Goal: Information Seeking & Learning: Learn about a topic

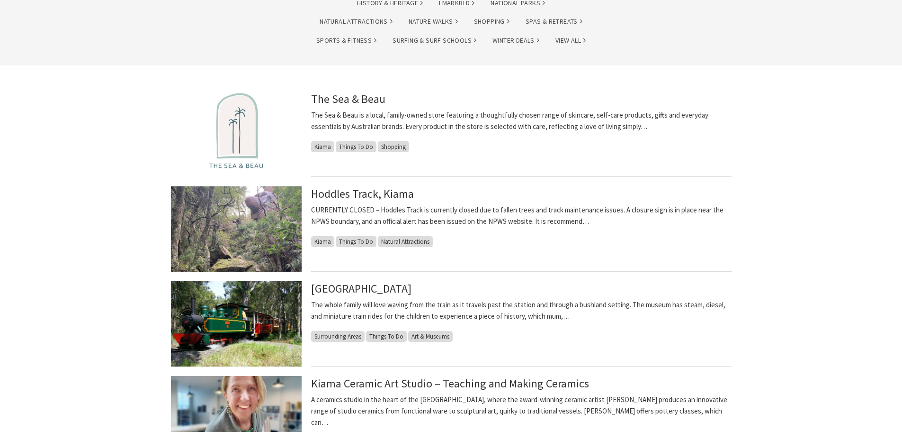
scroll to position [189, 0]
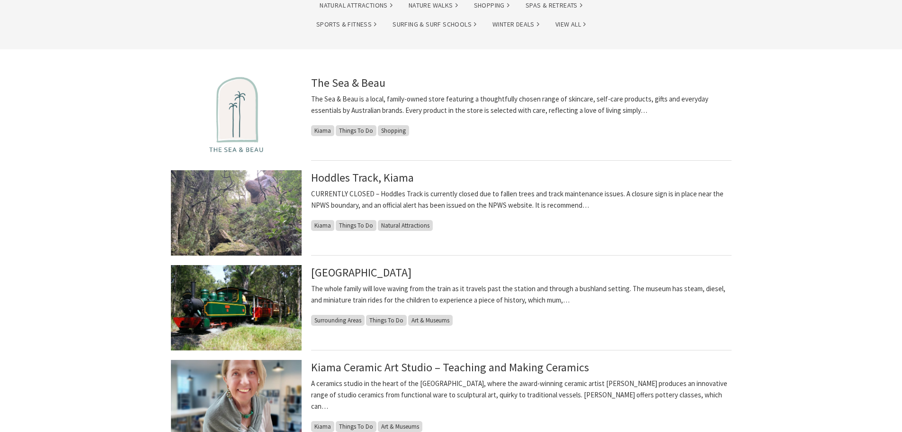
click at [244, 221] on img at bounding box center [236, 212] width 131 height 85
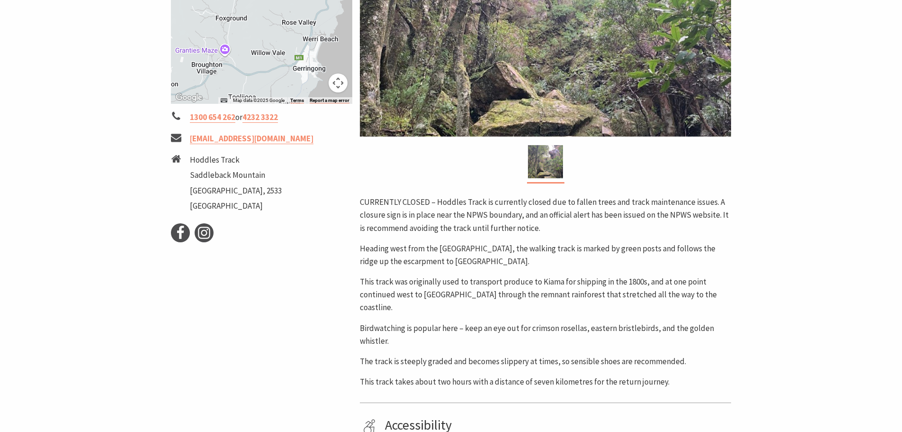
scroll to position [284, 0]
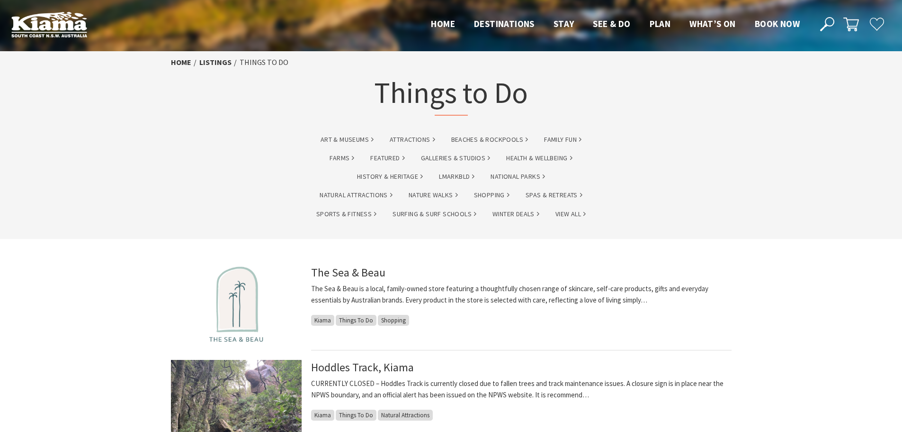
scroll to position [189, 0]
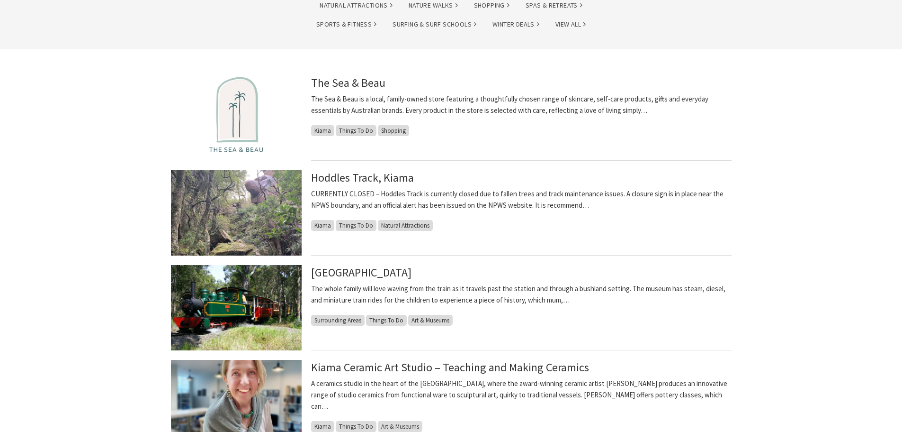
click at [234, 306] on img at bounding box center [236, 307] width 131 height 85
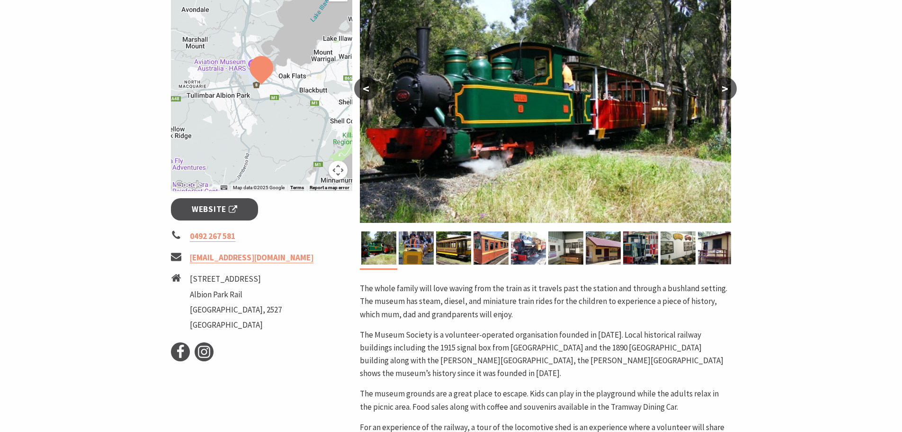
scroll to position [237, 0]
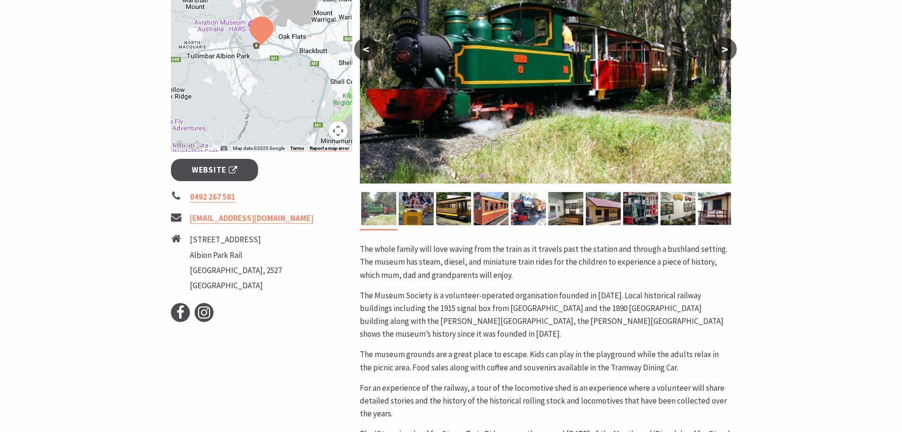
click at [383, 202] on img at bounding box center [378, 208] width 35 height 33
click at [726, 41] on button ">" at bounding box center [725, 49] width 24 height 23
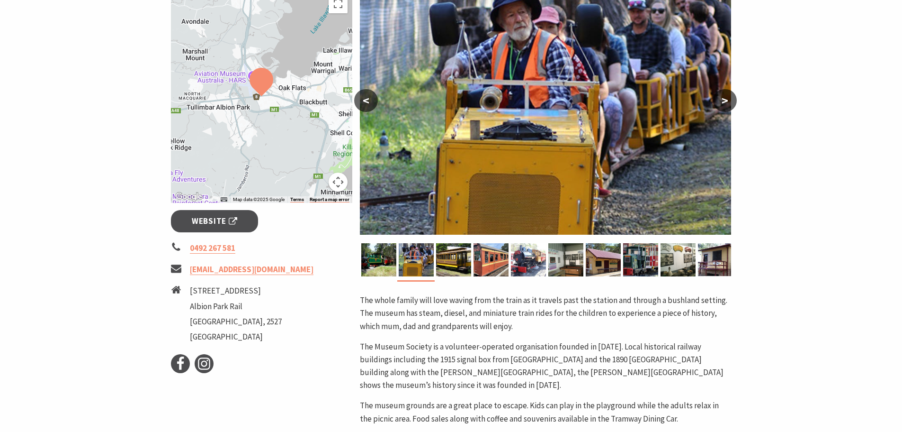
scroll to position [95, 0]
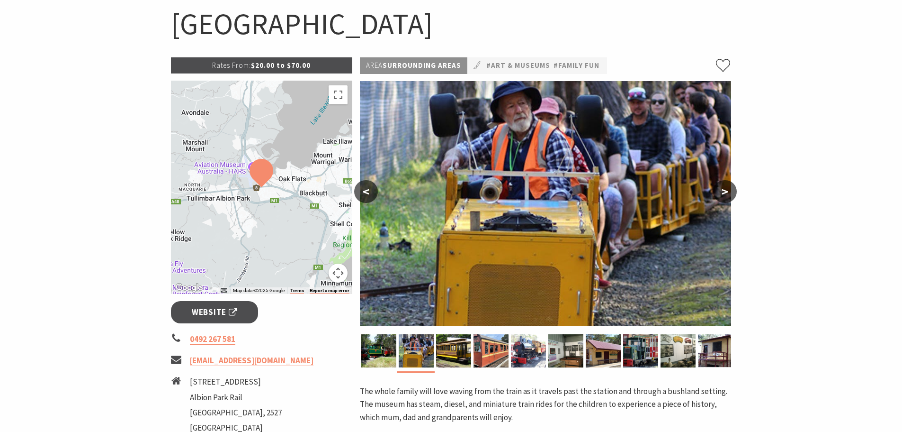
click at [722, 181] on button ">" at bounding box center [725, 191] width 24 height 23
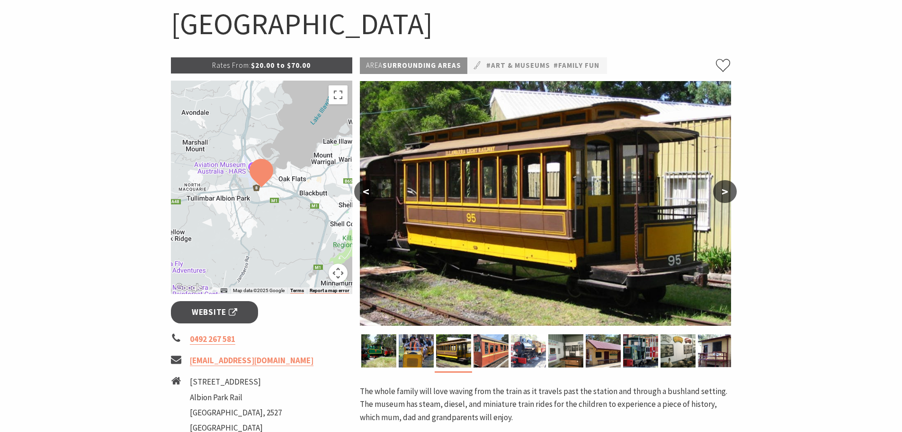
click at [721, 185] on button ">" at bounding box center [725, 191] width 24 height 23
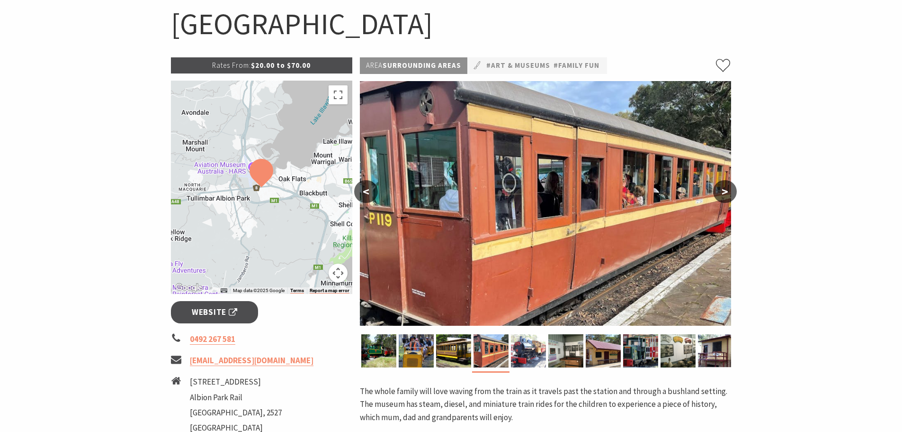
click at [721, 185] on button ">" at bounding box center [725, 191] width 24 height 23
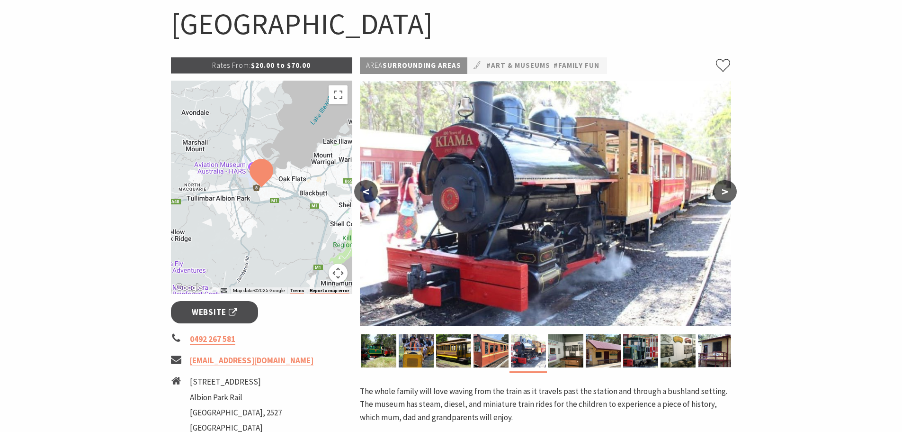
click at [721, 185] on button ">" at bounding box center [725, 191] width 24 height 23
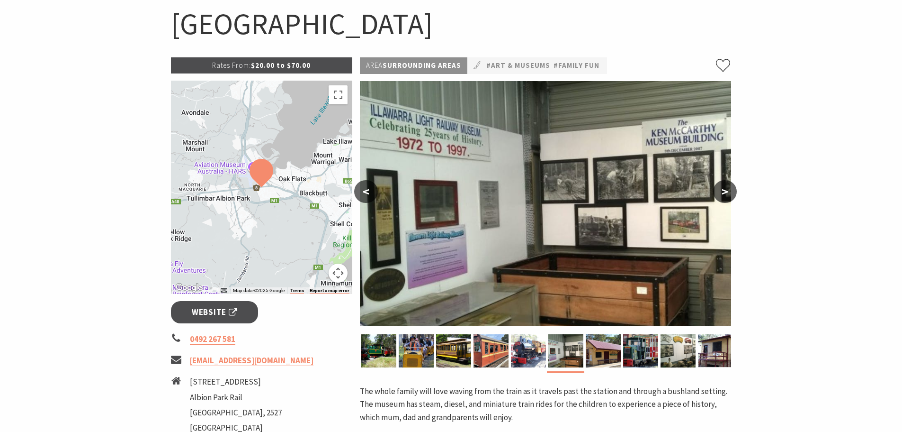
click at [720, 184] on button ">" at bounding box center [725, 191] width 24 height 23
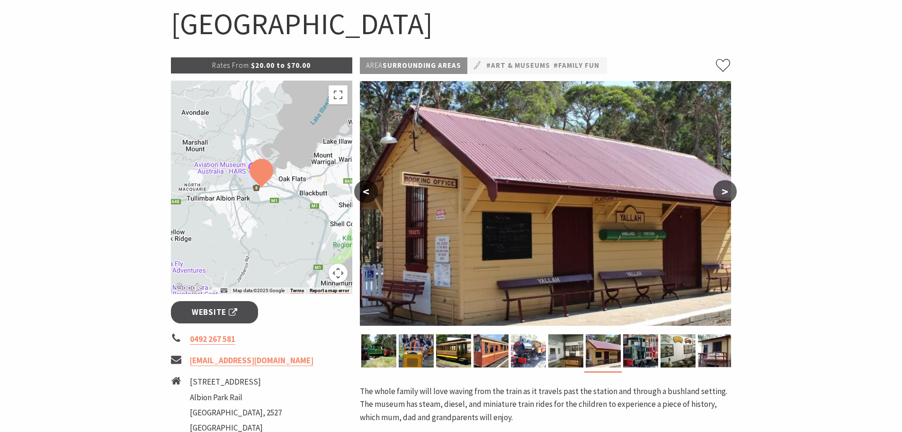
click at [720, 184] on button ">" at bounding box center [725, 191] width 24 height 23
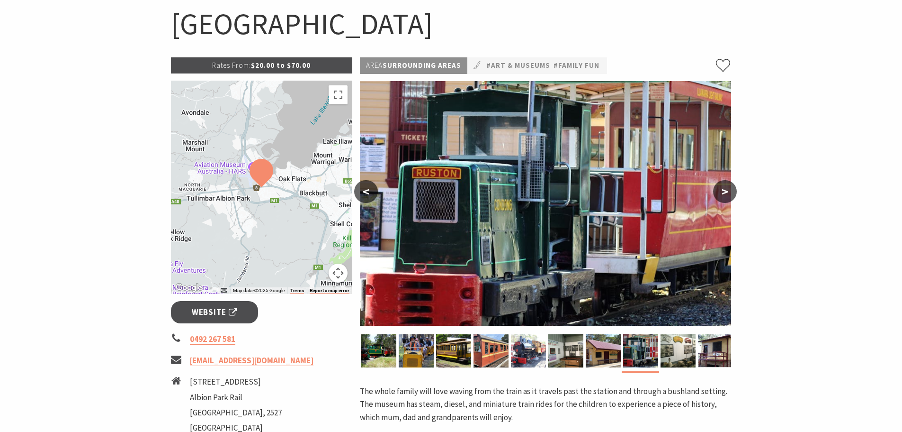
click at [720, 184] on button ">" at bounding box center [725, 191] width 24 height 23
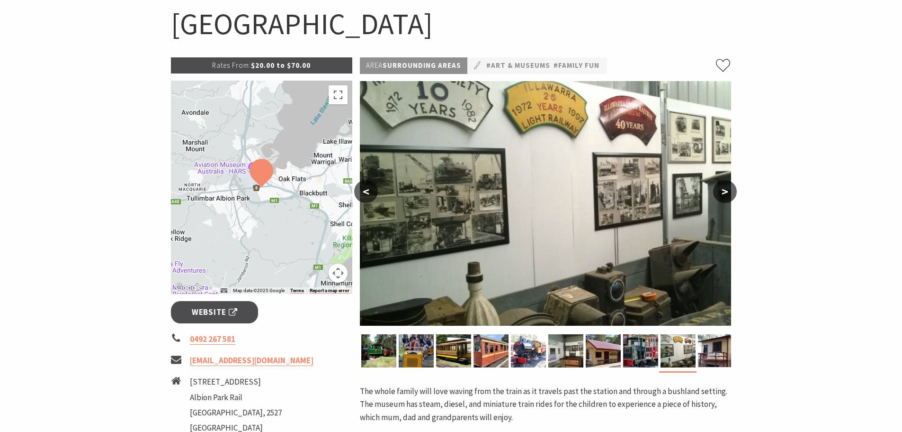
click at [718, 183] on button ">" at bounding box center [725, 191] width 24 height 23
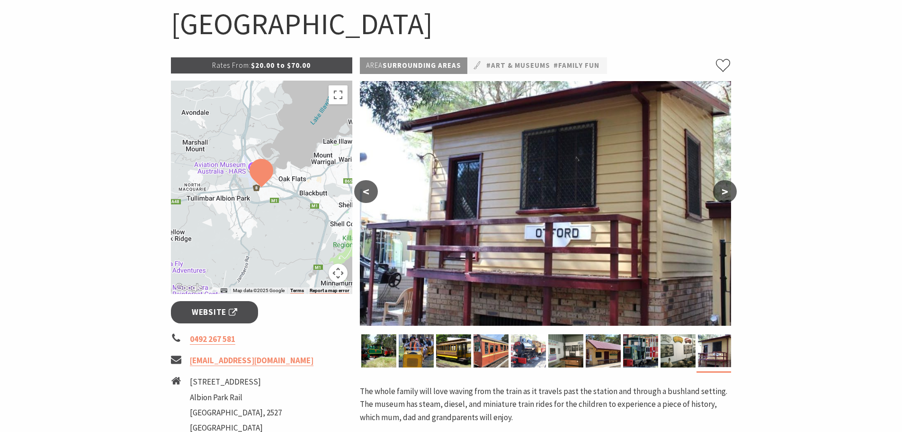
click at [716, 183] on img at bounding box center [545, 203] width 371 height 244
click at [729, 187] on button ">" at bounding box center [725, 191] width 24 height 23
click at [735, 186] on button ">" at bounding box center [725, 191] width 24 height 23
click at [732, 186] on button ">" at bounding box center [725, 191] width 24 height 23
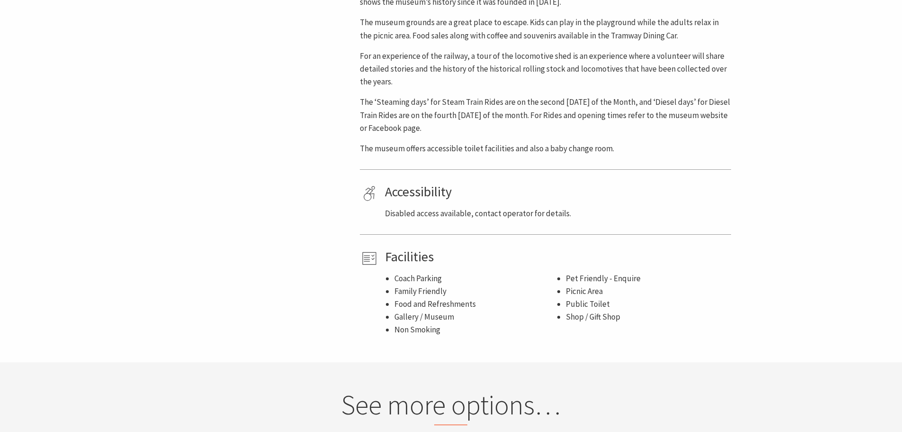
scroll to position [521, 0]
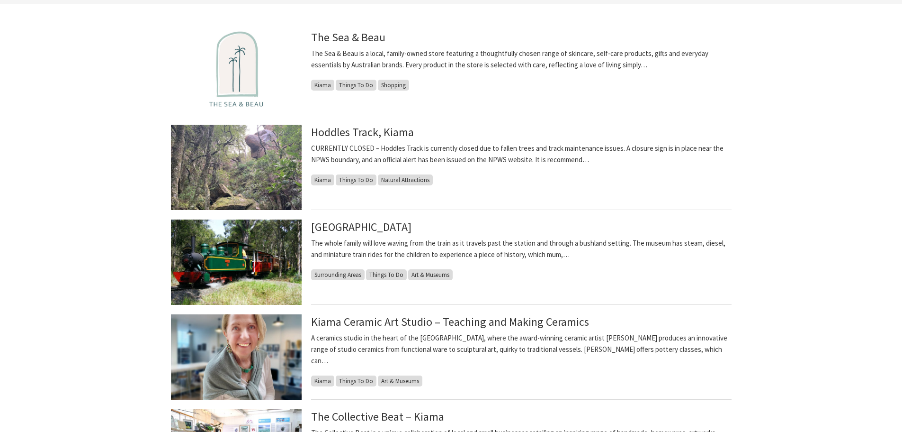
scroll to position [332, 0]
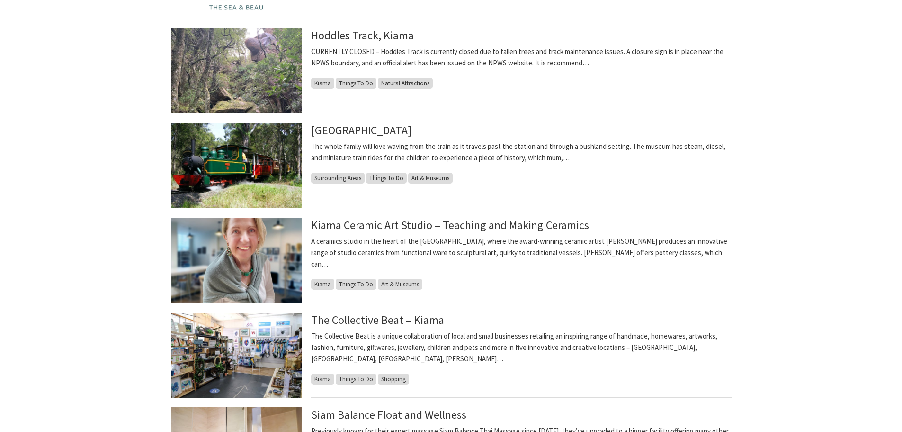
click at [225, 270] on img at bounding box center [236, 259] width 131 height 85
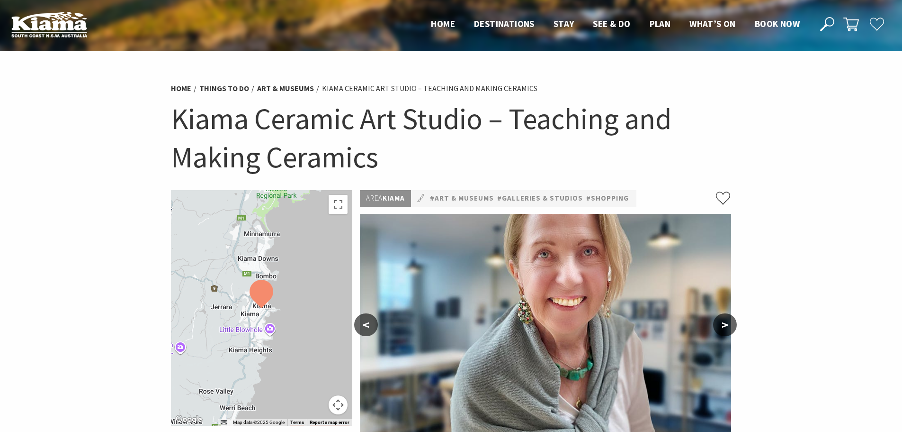
scroll to position [237, 0]
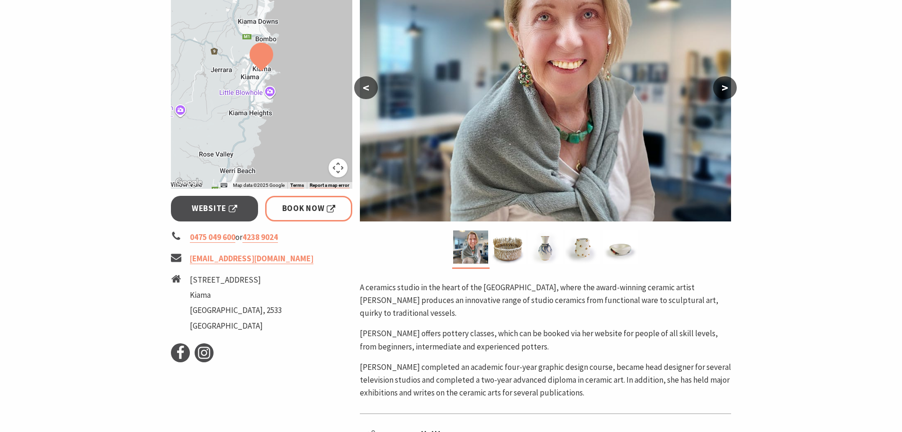
click at [723, 86] on button ">" at bounding box center [725, 87] width 24 height 23
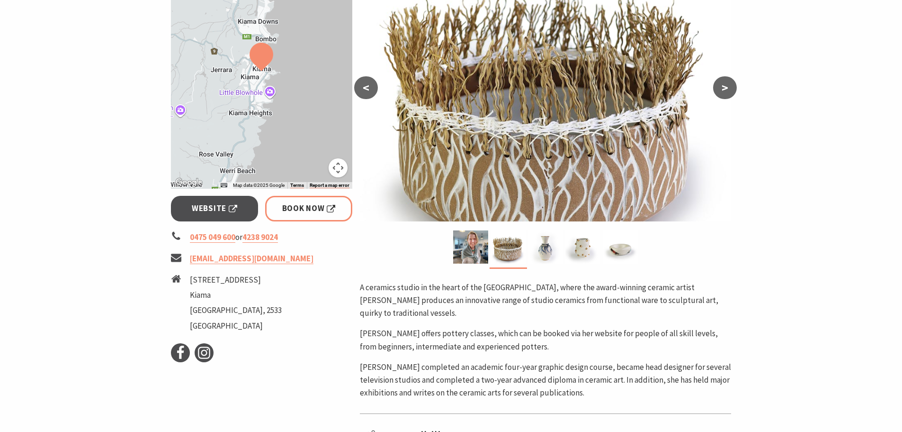
click at [722, 86] on button ">" at bounding box center [725, 87] width 24 height 23
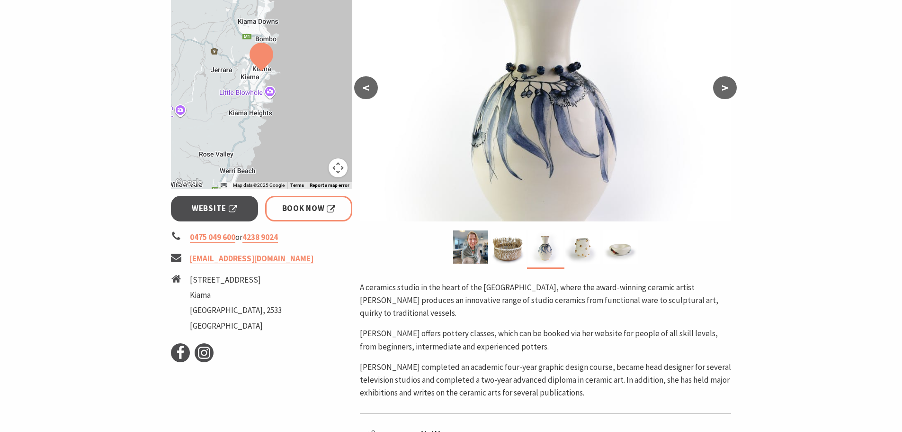
click at [721, 86] on button ">" at bounding box center [725, 87] width 24 height 23
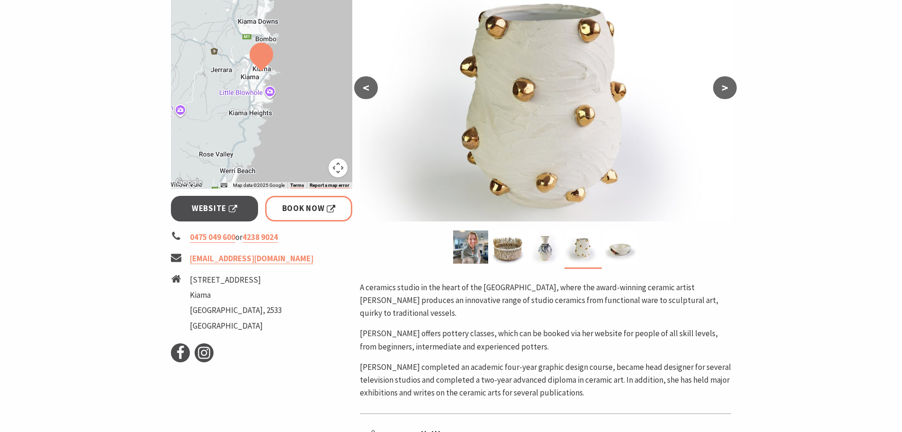
click at [720, 87] on button ">" at bounding box center [725, 87] width 24 height 23
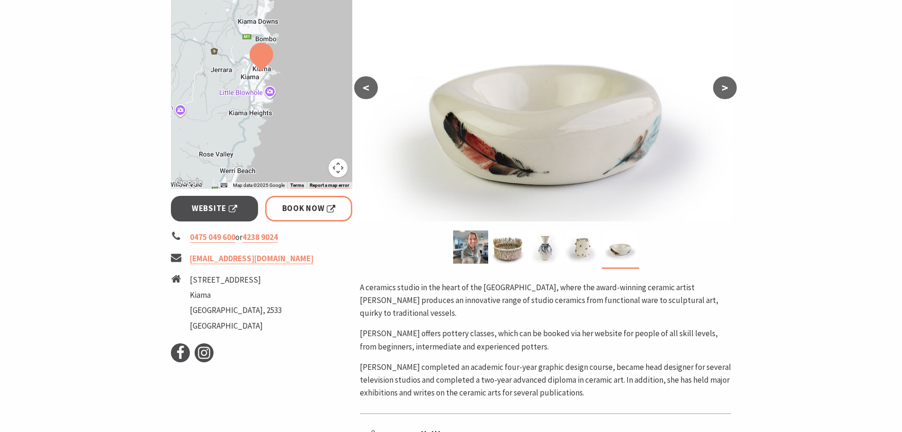
click at [720, 87] on button ">" at bounding box center [725, 87] width 24 height 23
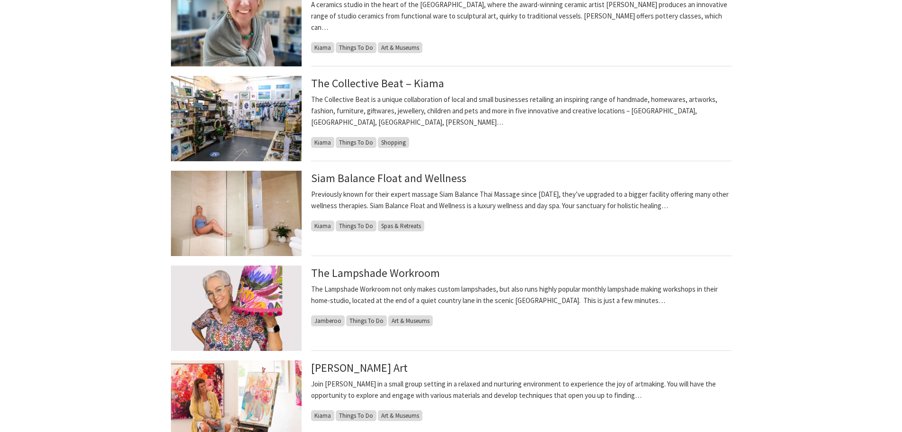
scroll to position [568, 0]
click at [238, 126] on img at bounding box center [236, 117] width 131 height 85
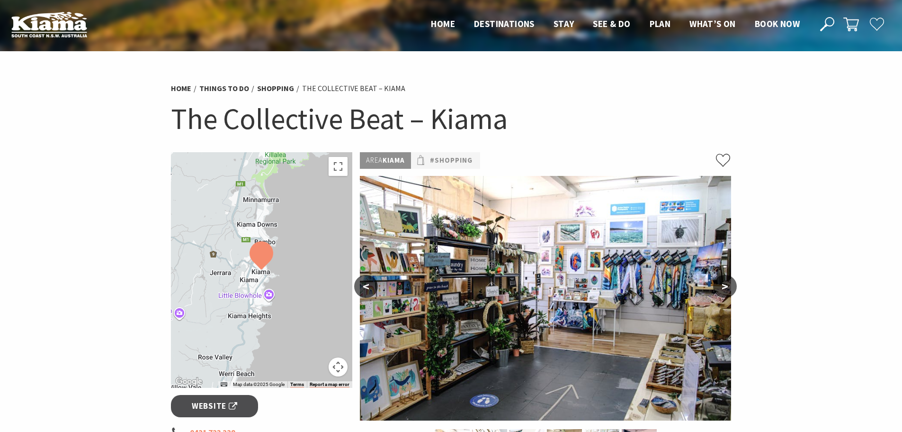
click at [724, 280] on button ">" at bounding box center [725, 286] width 24 height 23
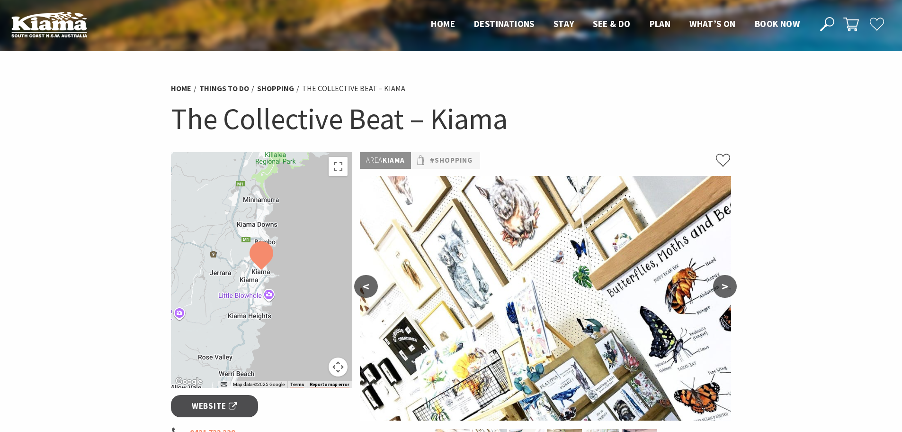
click at [723, 280] on button ">" at bounding box center [725, 286] width 24 height 23
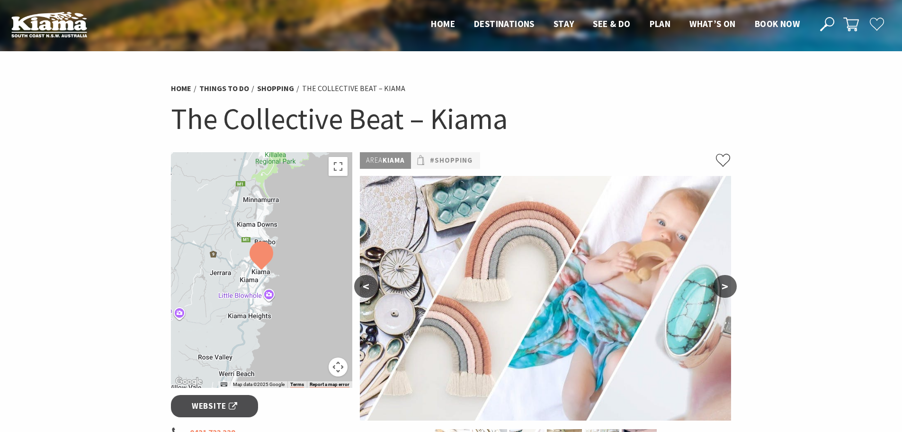
click at [723, 280] on button ">" at bounding box center [725, 286] width 24 height 23
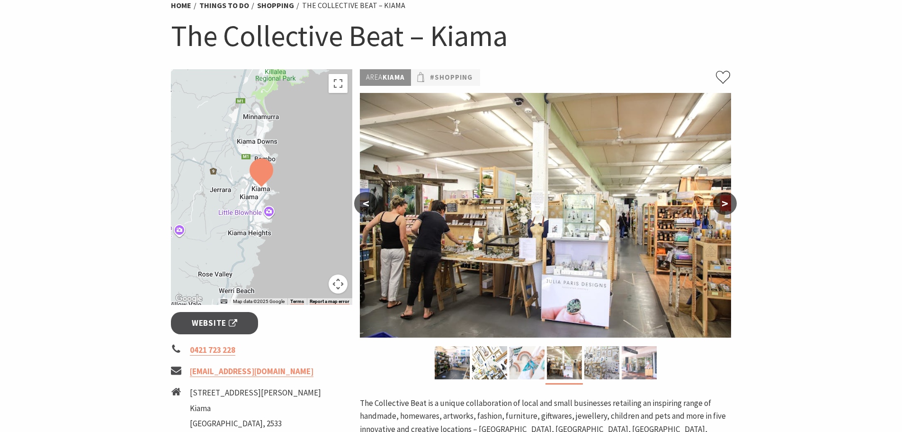
scroll to position [142, 0]
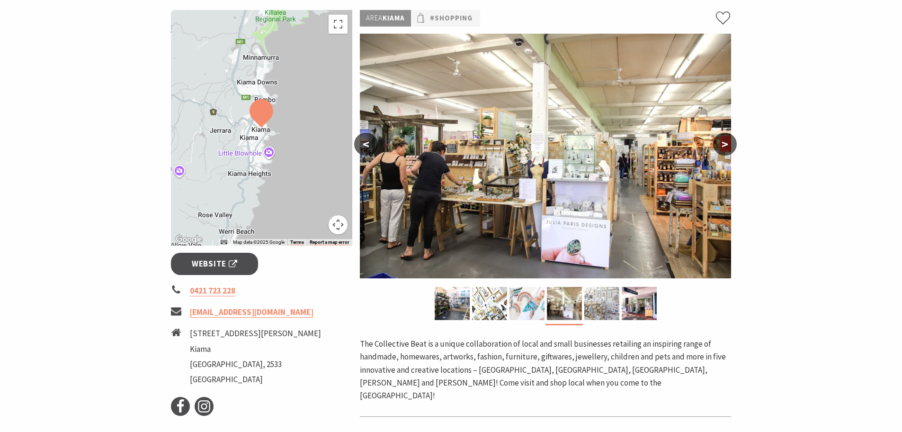
click at [719, 141] on button ">" at bounding box center [725, 144] width 24 height 23
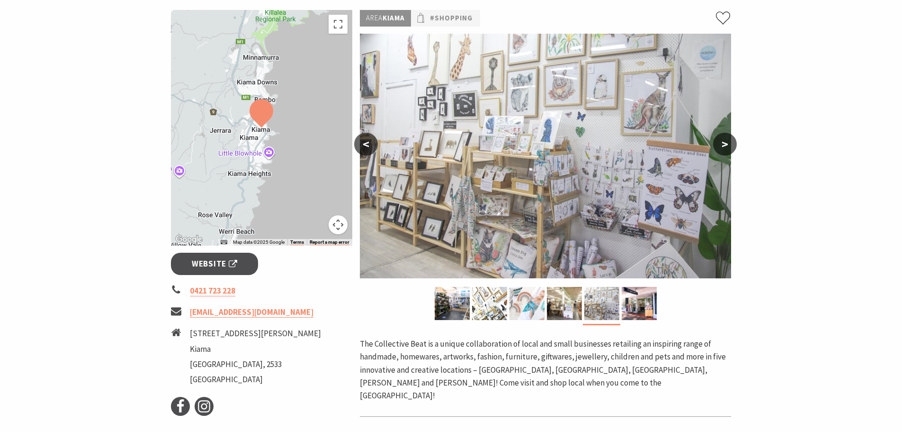
click at [719, 141] on button ">" at bounding box center [725, 144] width 24 height 23
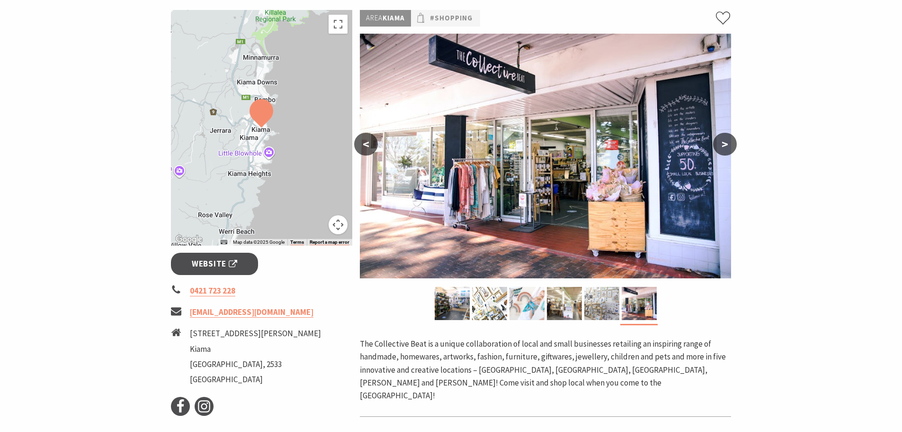
click at [719, 141] on button ">" at bounding box center [725, 144] width 24 height 23
drag, startPoint x: 21, startPoint y: 186, endPoint x: 0, endPoint y: 124, distance: 65.5
click at [0, 125] on section "Home Things To Do Shopping The Collective Beat – Kiama The Collective Beat – Ki…" at bounding box center [451, 233] width 902 height 648
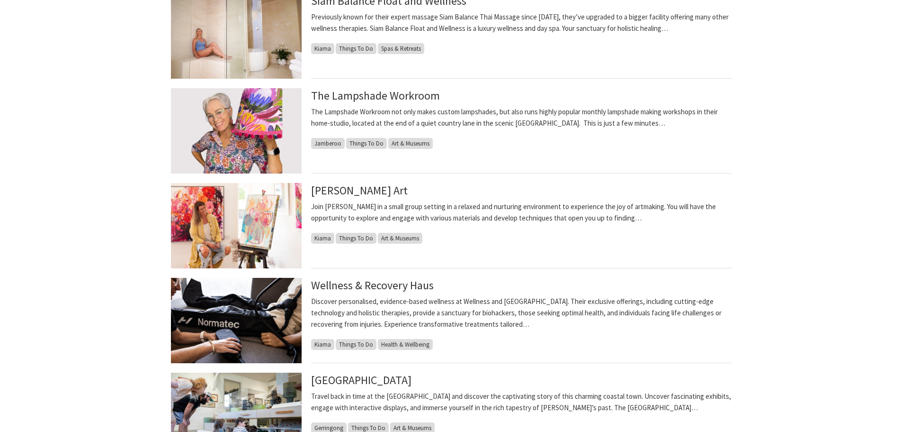
scroll to position [805, 0]
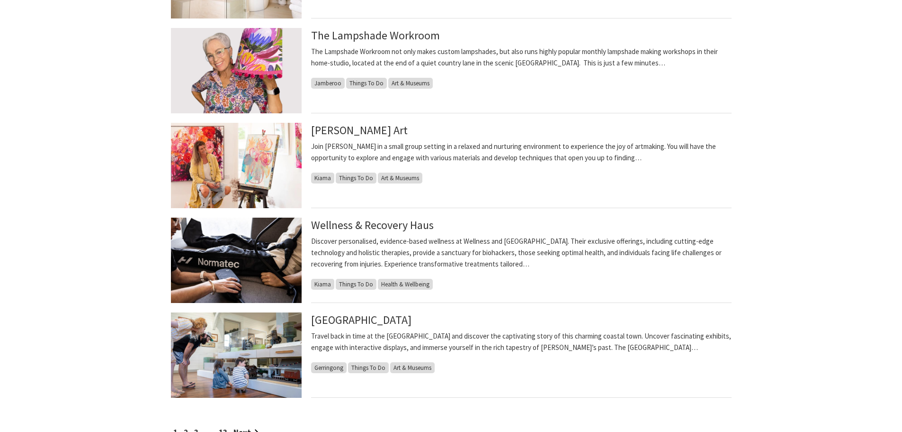
click at [212, 277] on img at bounding box center [236, 259] width 131 height 85
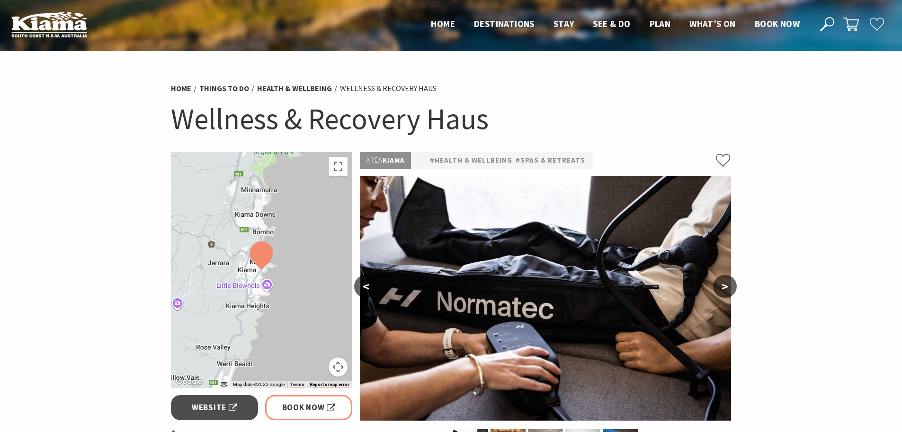
click at [724, 283] on button ">" at bounding box center [725, 286] width 24 height 23
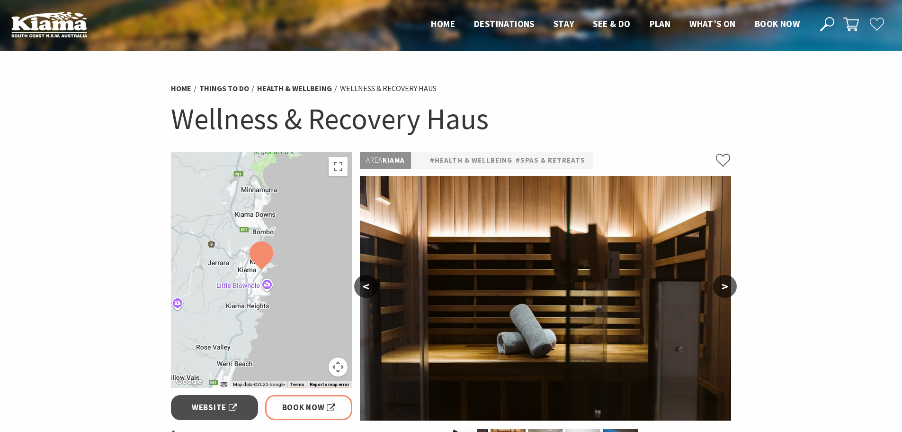
click at [722, 282] on button ">" at bounding box center [725, 286] width 24 height 23
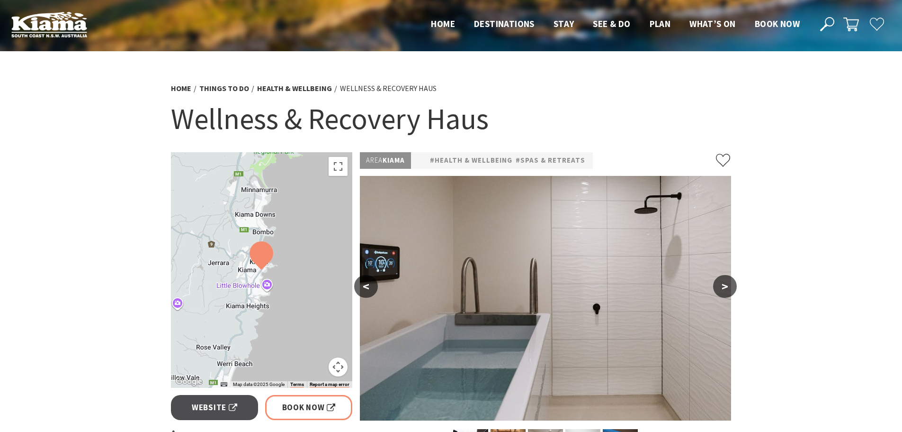
click at [721, 282] on button ">" at bounding box center [725, 286] width 24 height 23
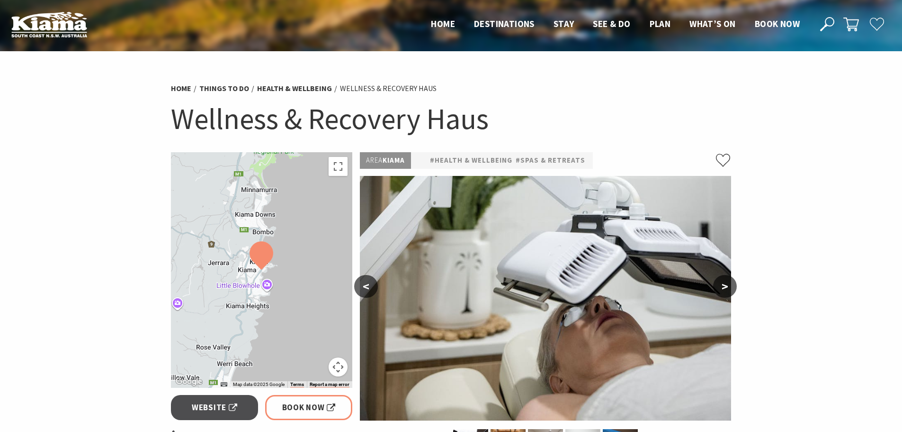
click at [717, 281] on button ">" at bounding box center [725, 286] width 24 height 23
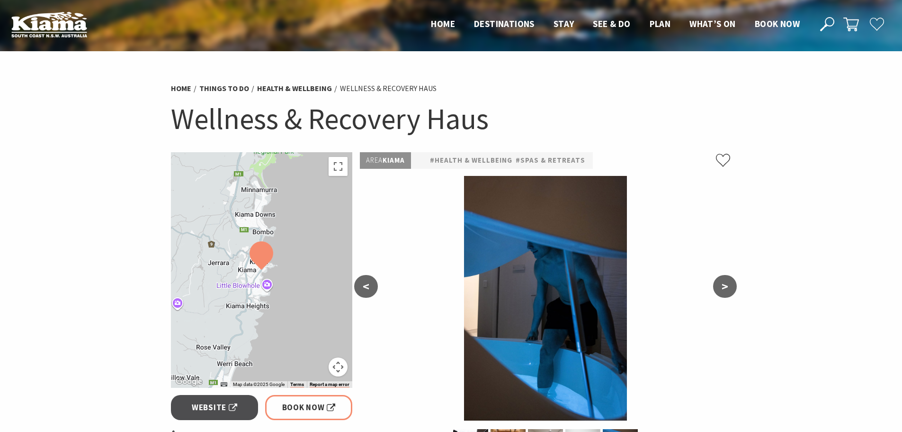
click at [714, 281] on div "< >" at bounding box center [545, 300] width 371 height 248
click at [717, 281] on button ">" at bounding box center [725, 286] width 24 height 23
click at [722, 283] on button ">" at bounding box center [725, 286] width 24 height 23
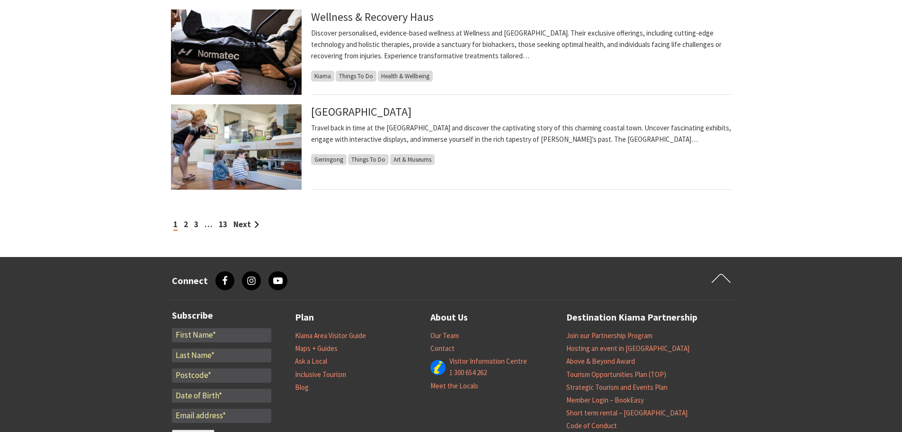
scroll to position [1042, 0]
